Goal: Information Seeking & Learning: Check status

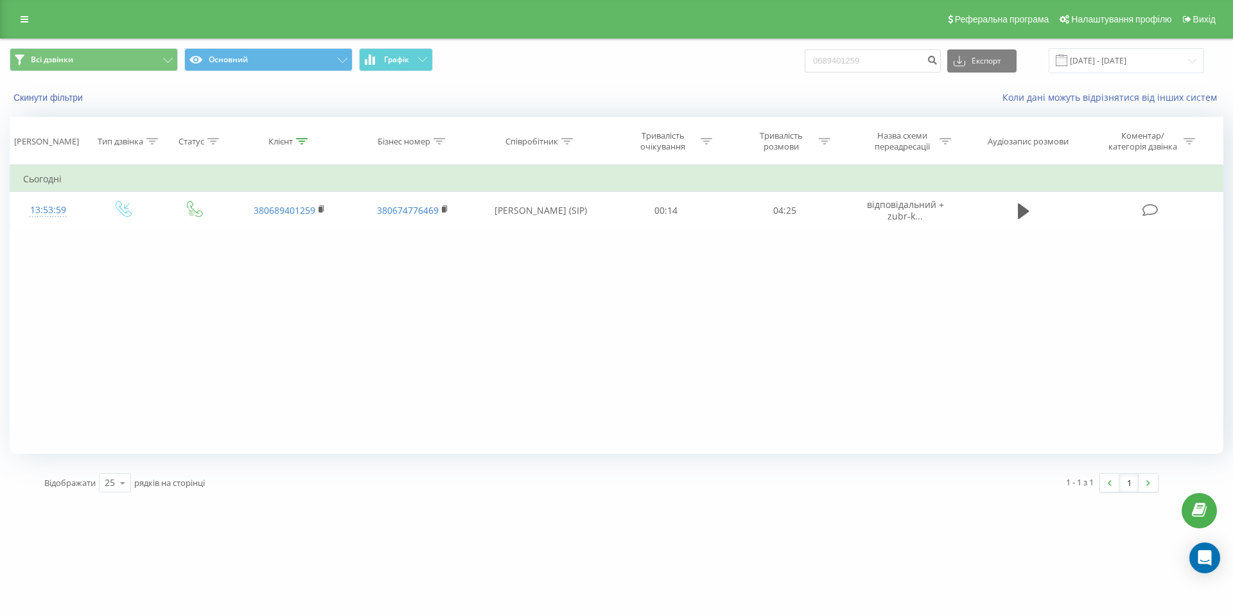
click at [903, 71] on input "0689401259" at bounding box center [873, 60] width 136 height 23
click at [898, 57] on input "0689401259" at bounding box center [873, 60] width 136 height 23
drag, startPoint x: 898, startPoint y: 57, endPoint x: 776, endPoint y: 57, distance: 122.0
click at [776, 57] on div "Всі дзвінки Основний Графік 0689401259 Експорт .csv .xls .xlsx [DATE] - [DATE]" at bounding box center [617, 60] width 1214 height 25
type input "0676606147"
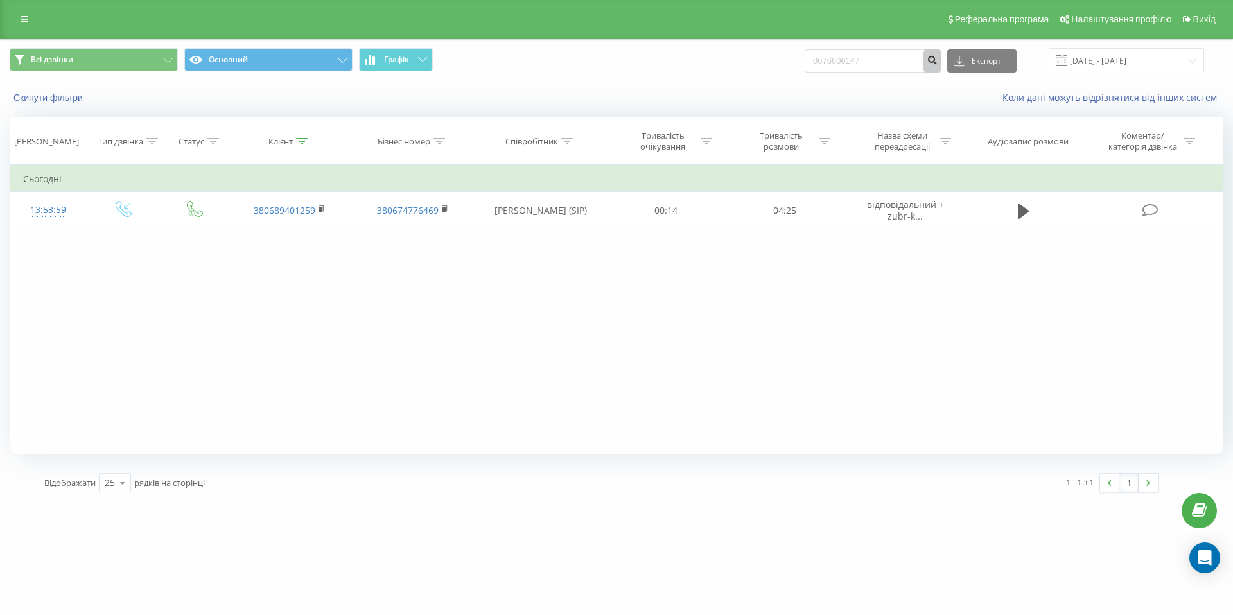
click at [938, 58] on icon "submit" at bounding box center [932, 59] width 11 height 8
